Goal: Answer question/provide support: Share knowledge or assist other users

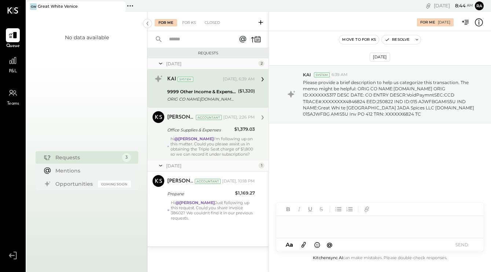
click at [188, 123] on div "[PERSON_NAME] Accountant [DATE], 2:26 PM" at bounding box center [211, 117] width 88 height 12
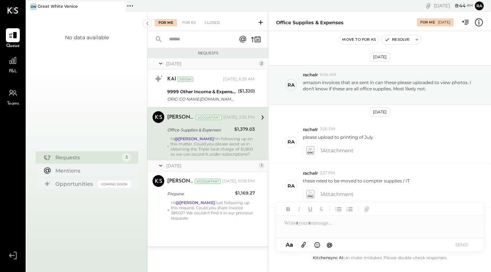
scroll to position [117, 0]
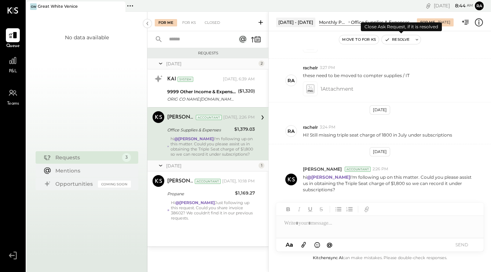
click at [401, 42] on button "Resolve" at bounding box center [397, 39] width 31 height 9
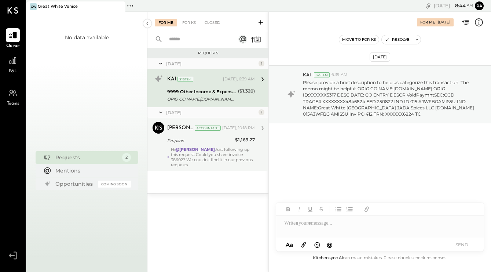
click at [206, 165] on div "Hi @[PERSON_NAME] Just following up this request. Could you share invoice 38602…" at bounding box center [213, 157] width 84 height 21
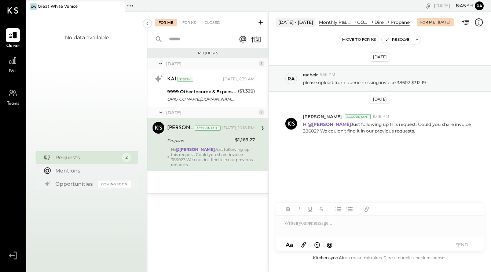
click at [224, 152] on div "Hi @[PERSON_NAME] Just following up this request. Could you share invoice 38602…" at bounding box center [213, 157] width 84 height 21
click at [401, 83] on p "please upload from queue missing invoice 38602 $312.19" at bounding box center [364, 82] width 123 height 6
copy p "38602"
click at [329, 229] on div at bounding box center [380, 223] width 208 height 15
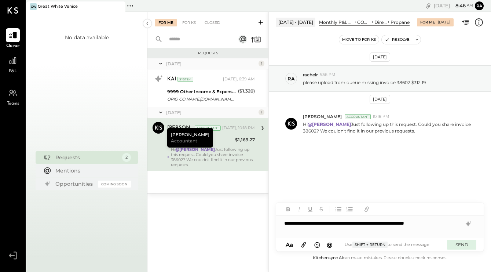
click at [464, 246] on button "SEND" at bounding box center [461, 245] width 29 height 10
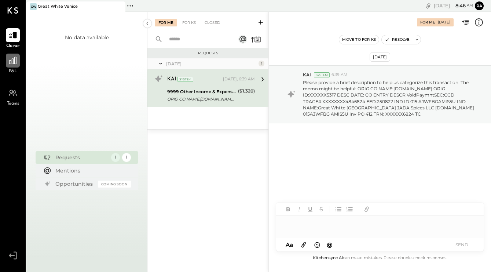
click at [17, 67] on div at bounding box center [13, 61] width 14 height 14
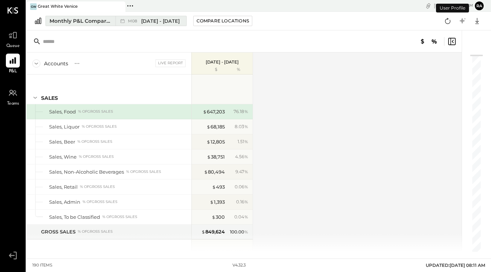
click at [172, 22] on span "[DATE] - [DATE]" at bounding box center [160, 21] width 39 height 7
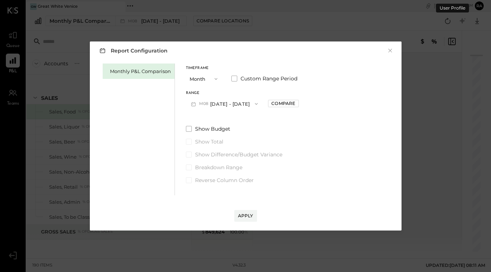
click at [230, 101] on button "M08 [DATE] - [DATE]" at bounding box center [224, 104] width 77 height 14
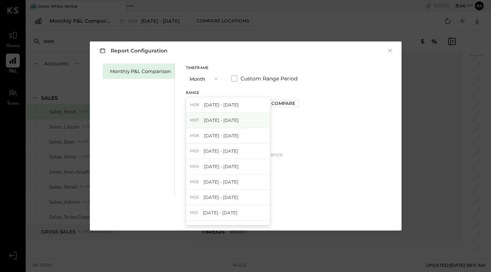
click at [216, 119] on span "[DATE] - [DATE]" at bounding box center [221, 120] width 35 height 6
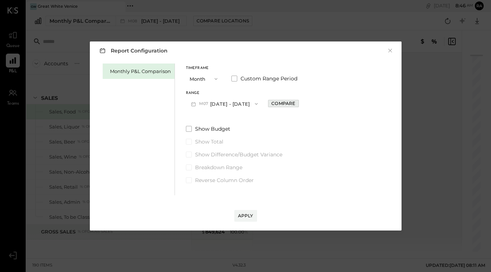
click at [287, 103] on div "Compare" at bounding box center [284, 103] width 24 height 6
click at [229, 104] on button "M07 [DATE] - [DATE]" at bounding box center [224, 104] width 77 height 14
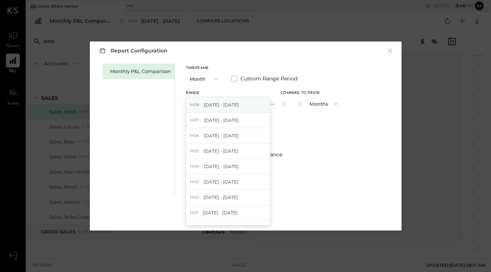
click at [223, 107] on span "[DATE] - [DATE]" at bounding box center [221, 105] width 35 height 6
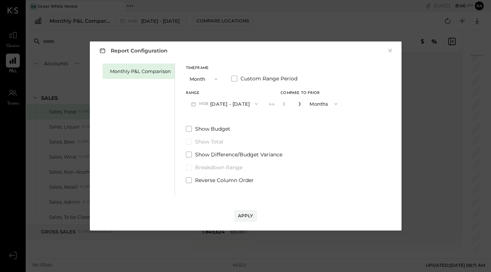
click at [299, 105] on icon "button" at bounding box center [300, 104] width 4 height 4
type input "*"
click at [250, 215] on div "Apply" at bounding box center [245, 216] width 15 height 6
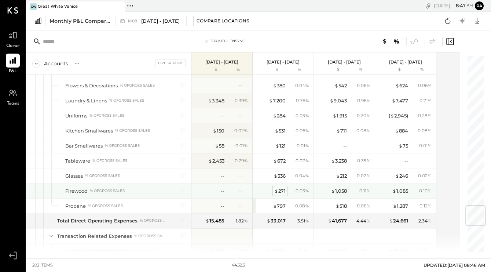
scroll to position [1274, 0]
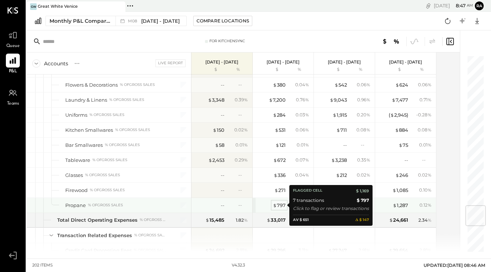
click at [282, 206] on div "$ 797" at bounding box center [279, 205] width 13 height 7
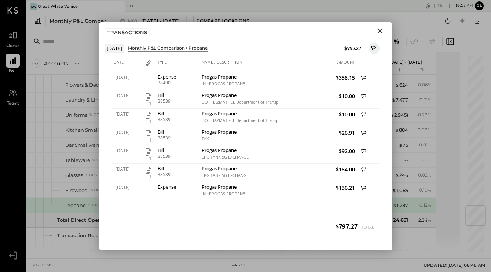
click at [381, 31] on icon "Close" at bounding box center [380, 30] width 5 height 5
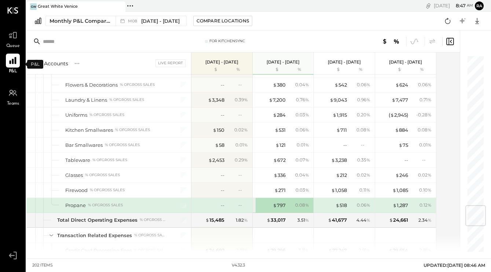
click at [14, 62] on icon at bounding box center [13, 61] width 10 height 10
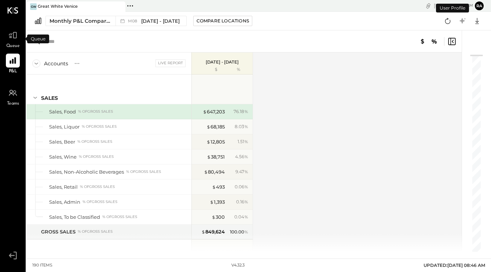
click at [13, 43] on span "Queue" at bounding box center [13, 46] width 14 height 7
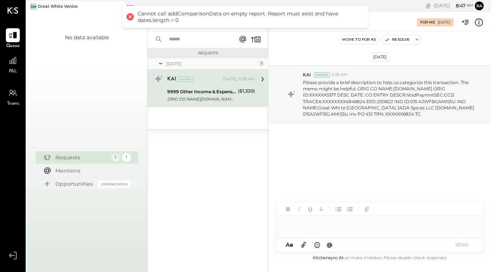
click at [187, 39] on input "text" at bounding box center [198, 39] width 66 height 12
click at [92, 151] on div "Requests 1 1" at bounding box center [87, 157] width 103 height 12
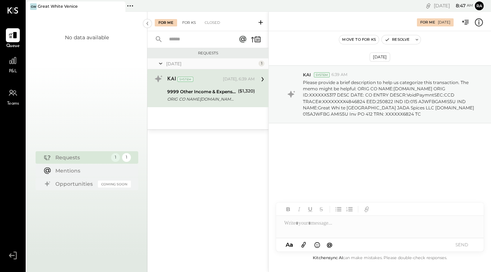
click at [185, 23] on div "For KS" at bounding box center [189, 22] width 21 height 7
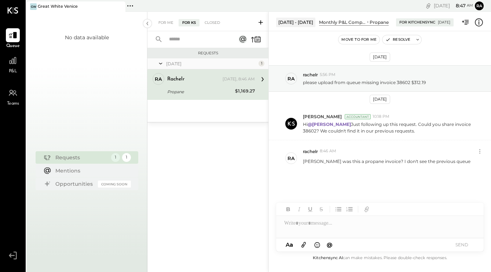
click at [306, 242] on icon at bounding box center [304, 244] width 8 height 8
click at [374, 225] on div "Invoice_38602_from_PROGAS_PROPANE.pdf" at bounding box center [380, 225] width 196 height 16
click at [463, 245] on button "SEND" at bounding box center [461, 245] width 29 height 10
click at [333, 218] on div "Invoice_38602_from_PROGAS_PROPANE.pdf" at bounding box center [380, 225] width 196 height 16
click at [331, 196] on div at bounding box center [380, 195] width 208 height 15
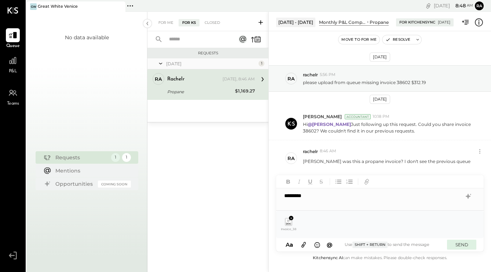
click at [467, 242] on button "SEND" at bounding box center [461, 245] width 29 height 10
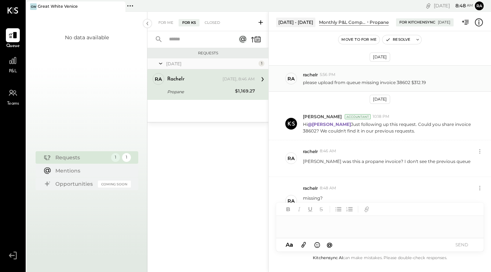
scroll to position [26, 0]
